Goal: Transaction & Acquisition: Subscribe to service/newsletter

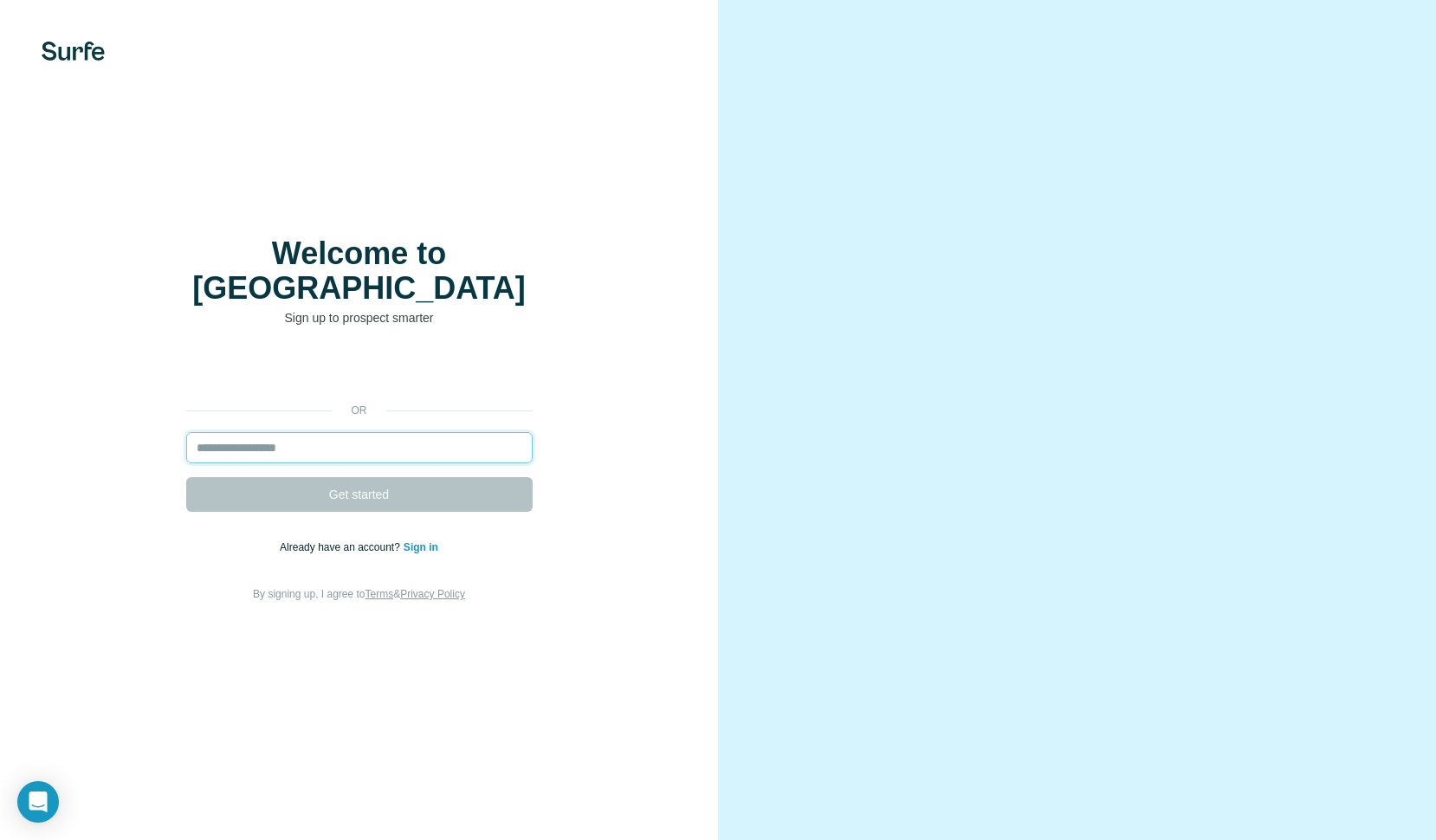
click at [258, 432] on input "email" at bounding box center [360, 447] width 347 height 31
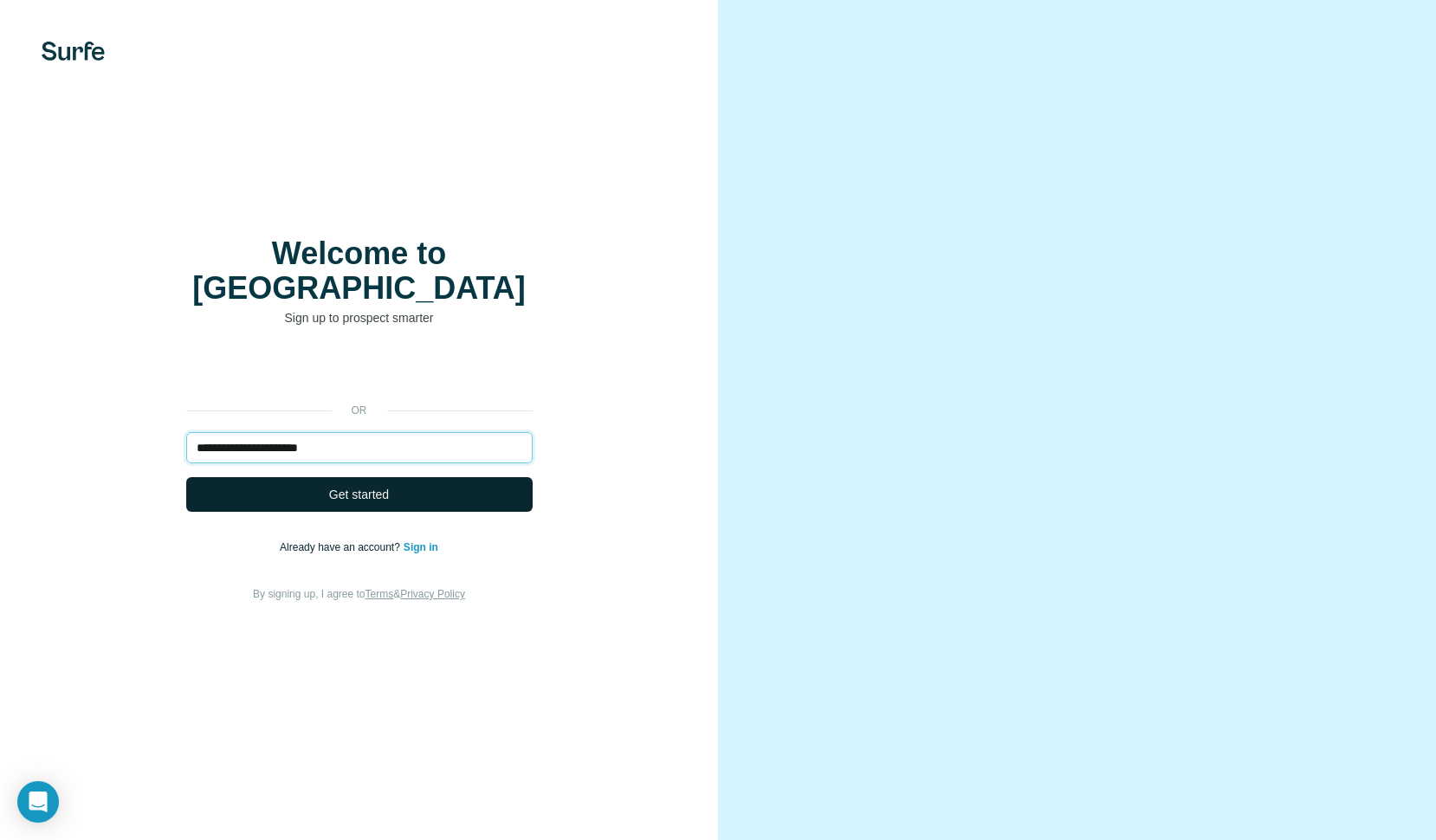
type input "**********"
click at [283, 477] on button "Get started" at bounding box center [360, 494] width 347 height 35
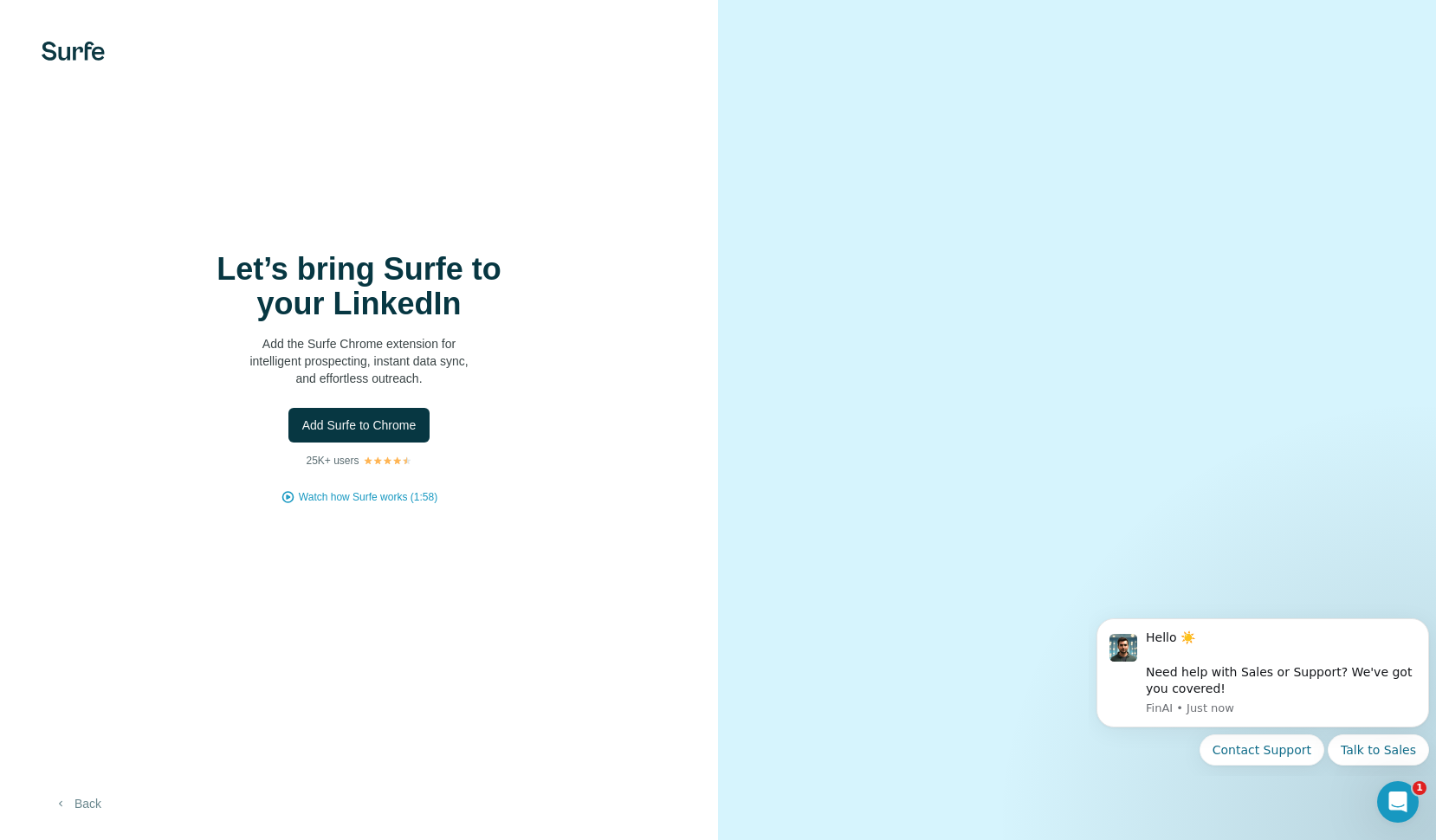
click at [96, 793] on button "Back" at bounding box center [78, 803] width 72 height 31
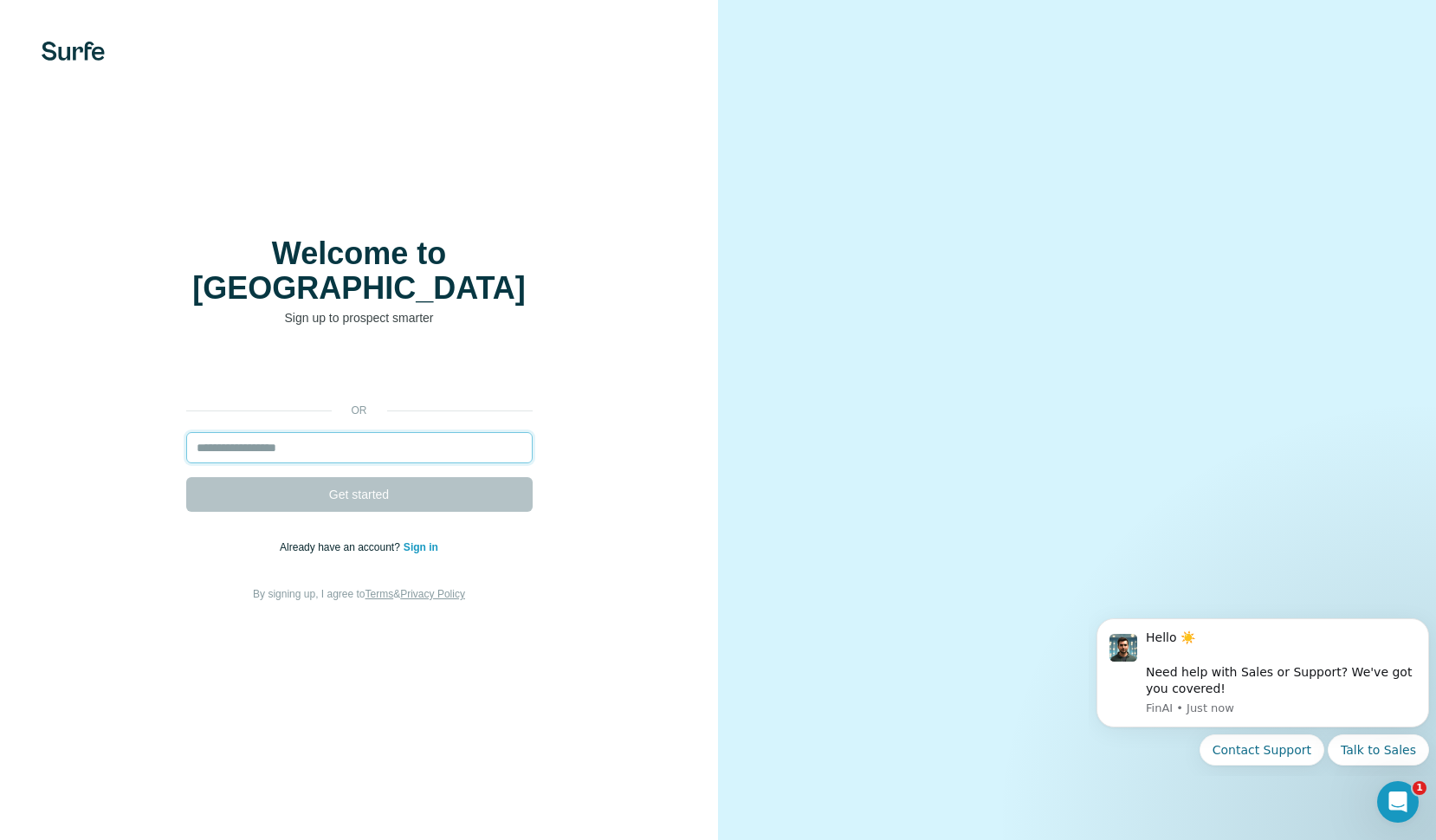
click at [260, 432] on input "email" at bounding box center [360, 447] width 347 height 31
click at [421, 541] on link "Sign in" at bounding box center [421, 548] width 35 height 12
click at [413, 541] on link "Sign in" at bounding box center [421, 548] width 35 height 12
